Goal: Information Seeking & Learning: Find specific fact

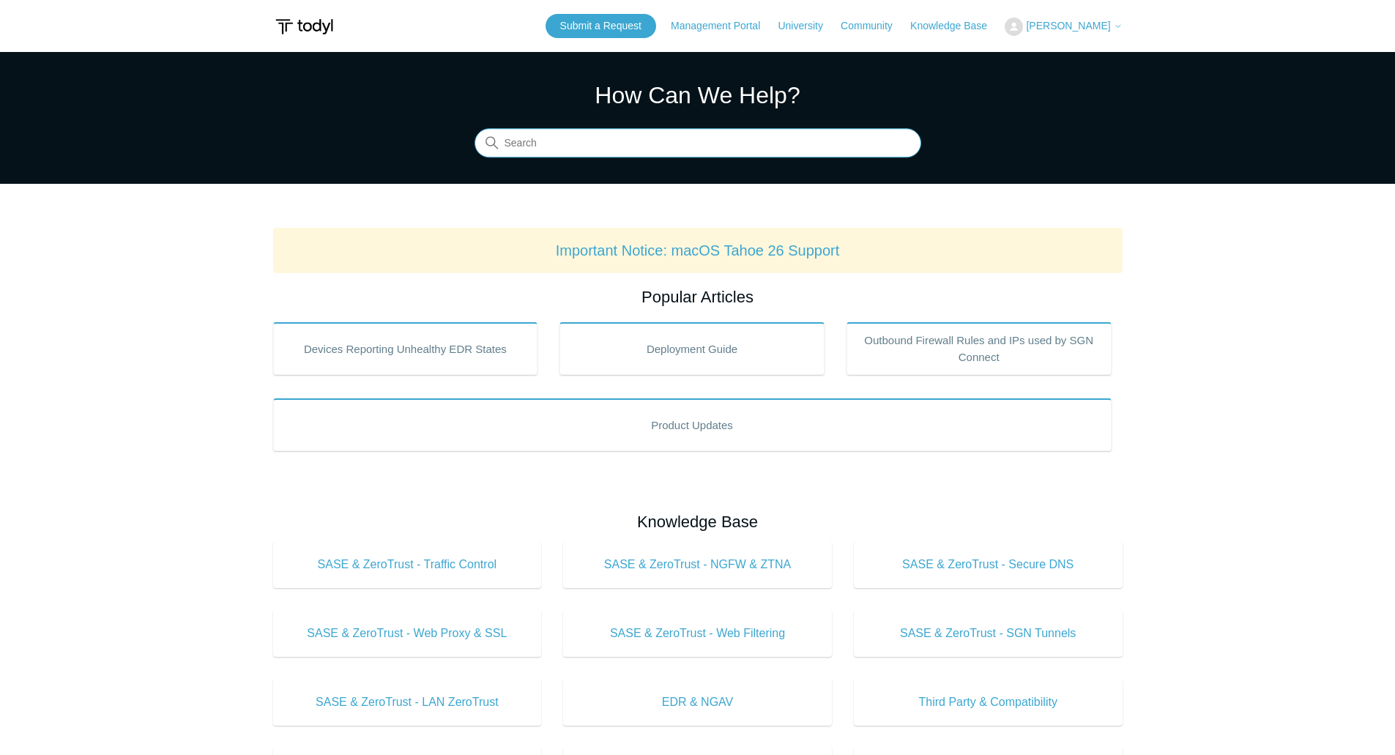
click at [576, 148] on input "Search" at bounding box center [697, 143] width 447 height 29
type input "error code 104"
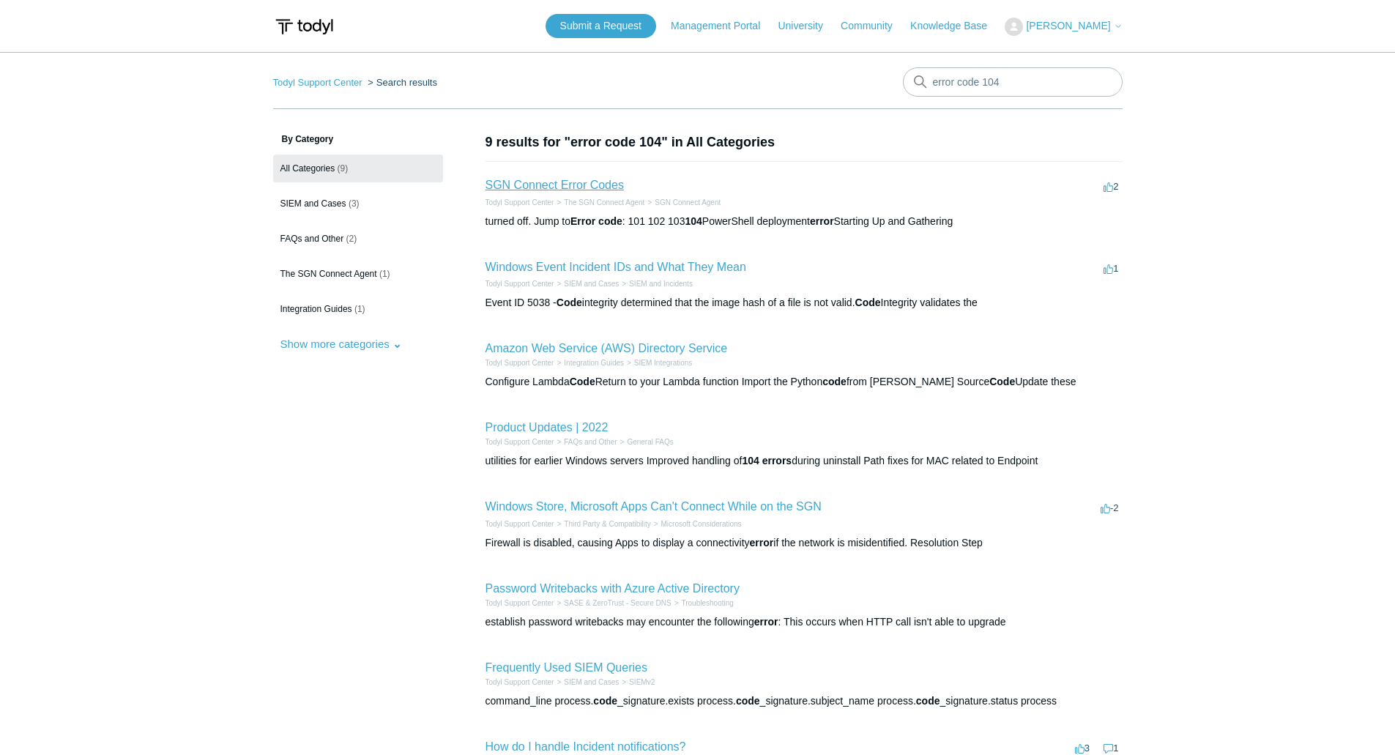
click at [565, 187] on link "SGN Connect Error Codes" at bounding box center [554, 185] width 138 height 12
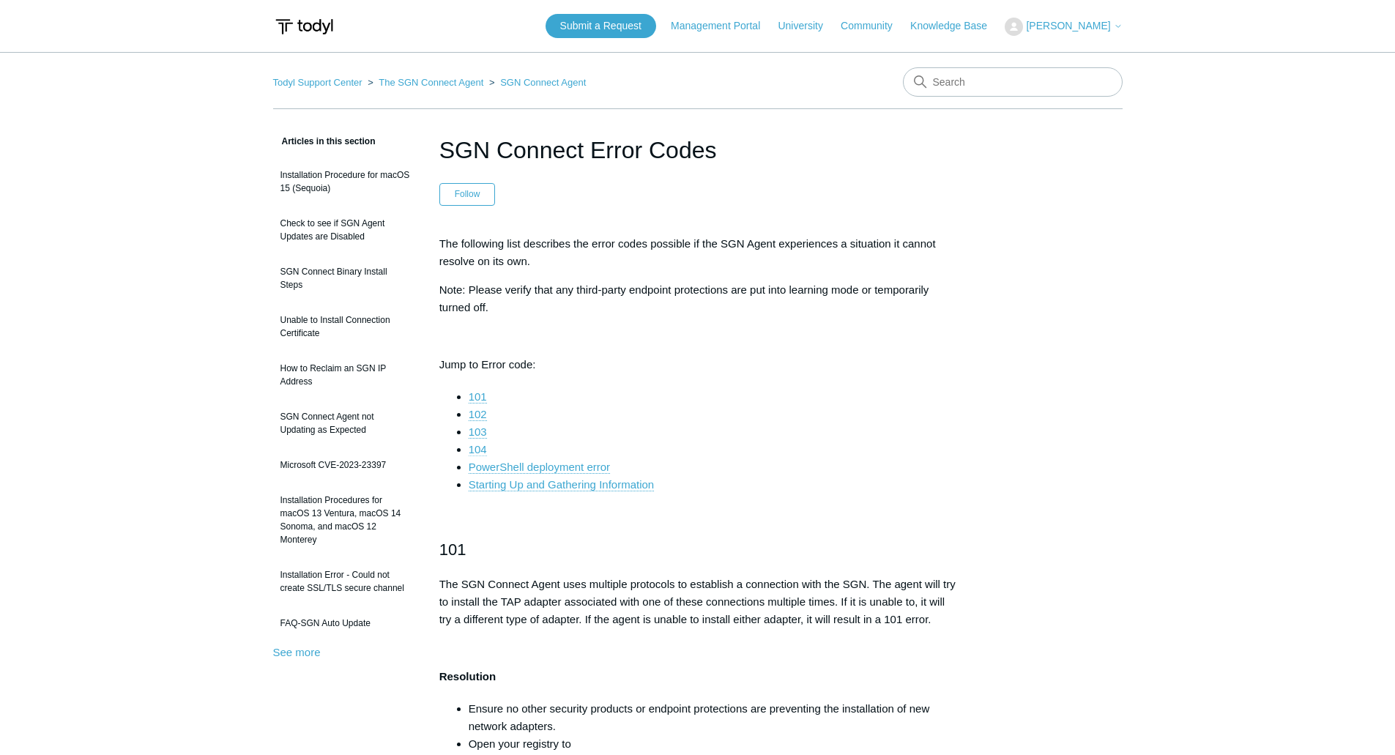
click at [470, 448] on link "104" at bounding box center [478, 449] width 18 height 13
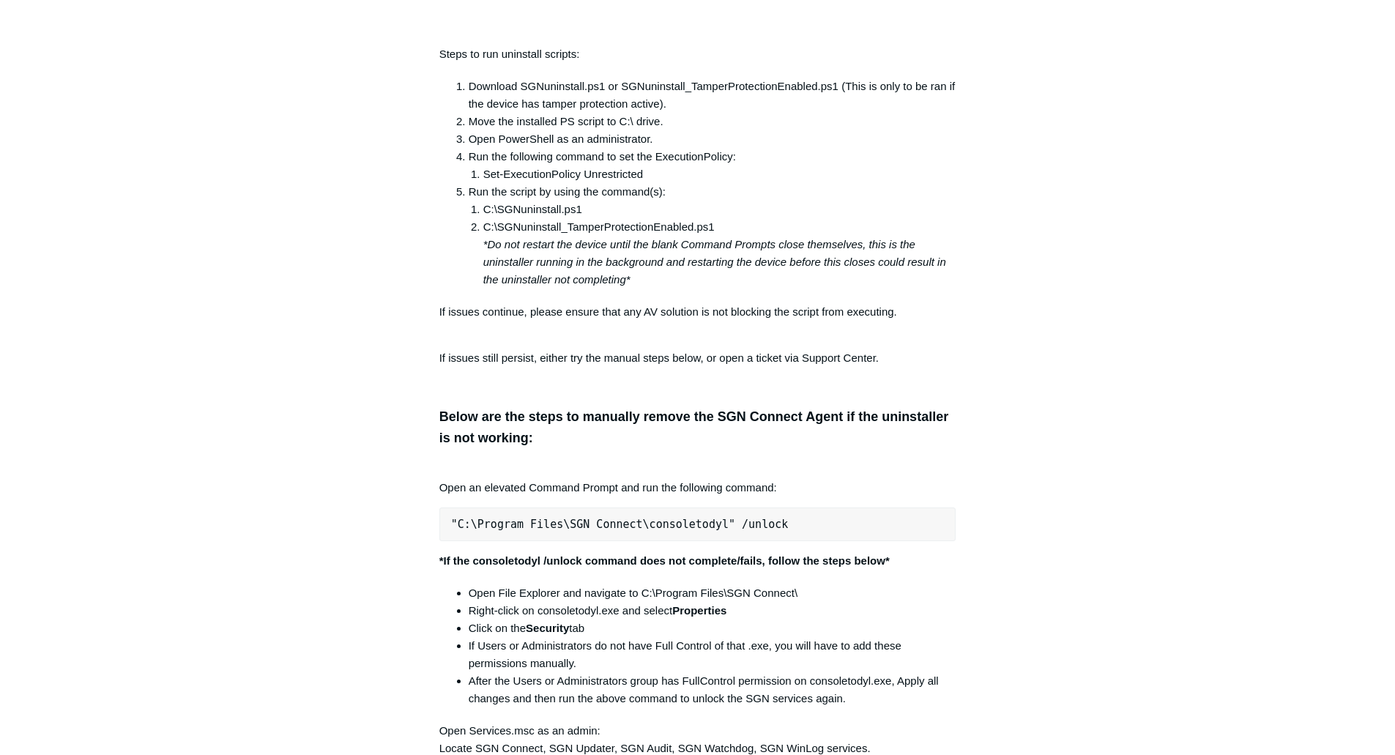
scroll to position [2654, 0]
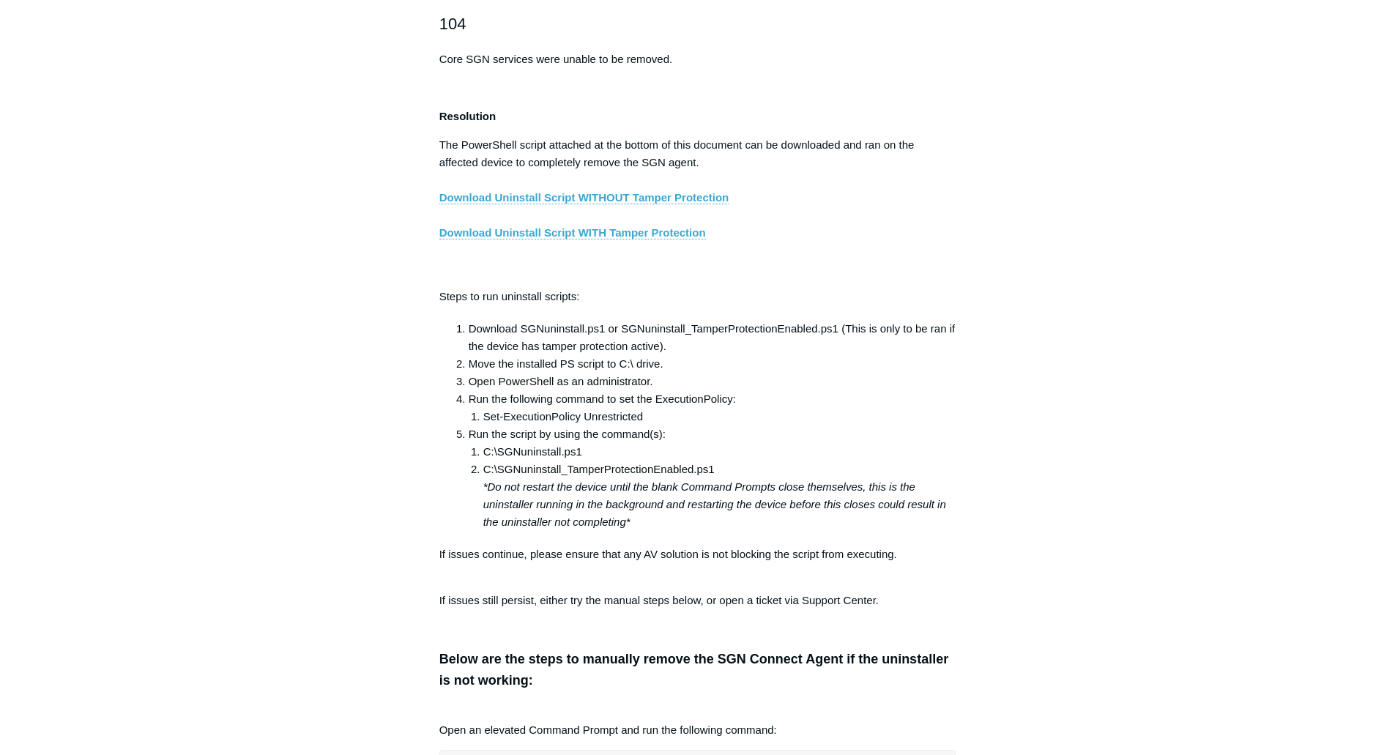
scroll to position [2434, 0]
